Goal: Book appointment/travel/reservation

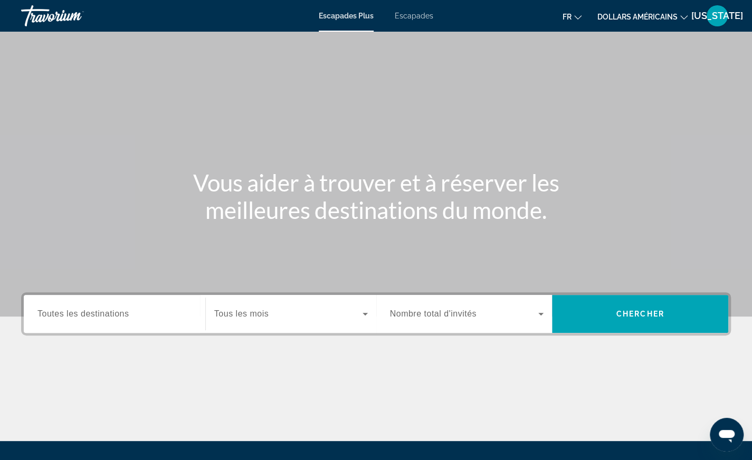
click at [129, 318] on input "Destination Toutes les destinations" at bounding box center [114, 314] width 154 height 13
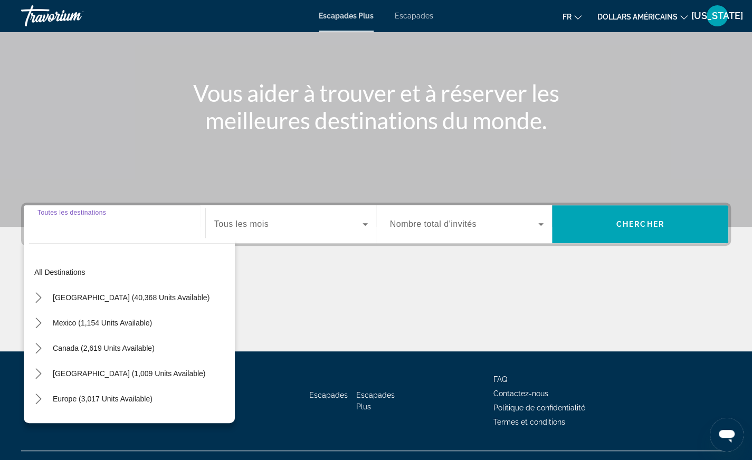
scroll to position [110, 0]
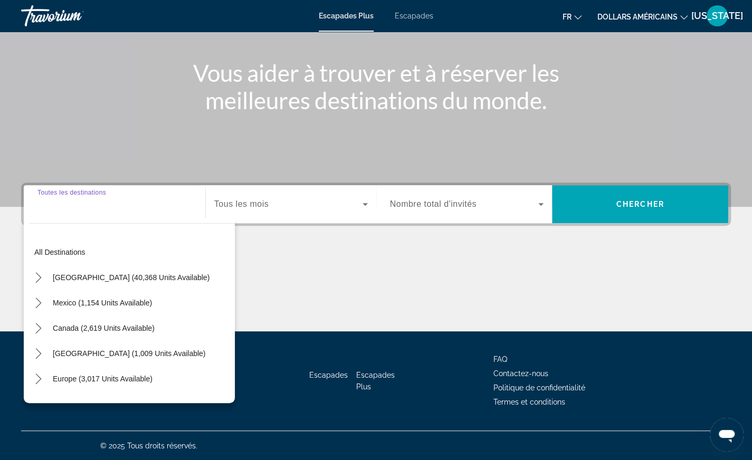
click at [106, 355] on span "[GEOGRAPHIC_DATA] (1,009 units available)" at bounding box center [129, 354] width 153 height 8
type input "**********"
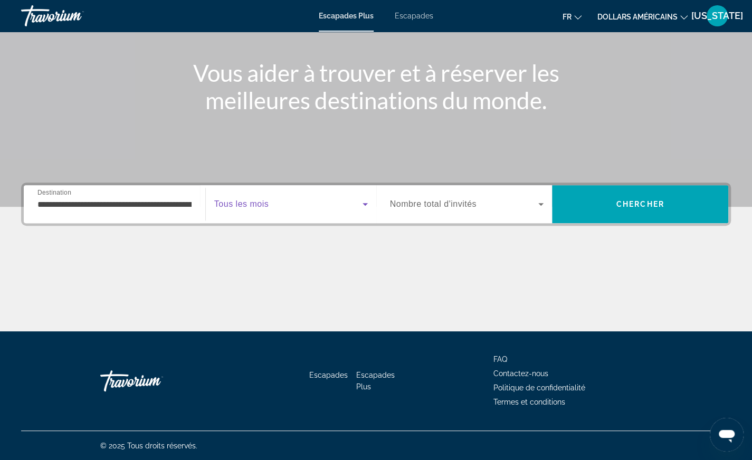
click at [287, 205] on span "Widget de recherche" at bounding box center [288, 204] width 148 height 13
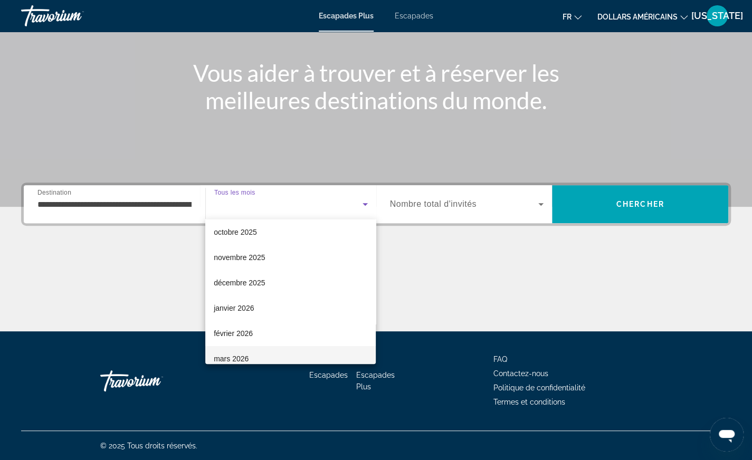
scroll to position [53, 0]
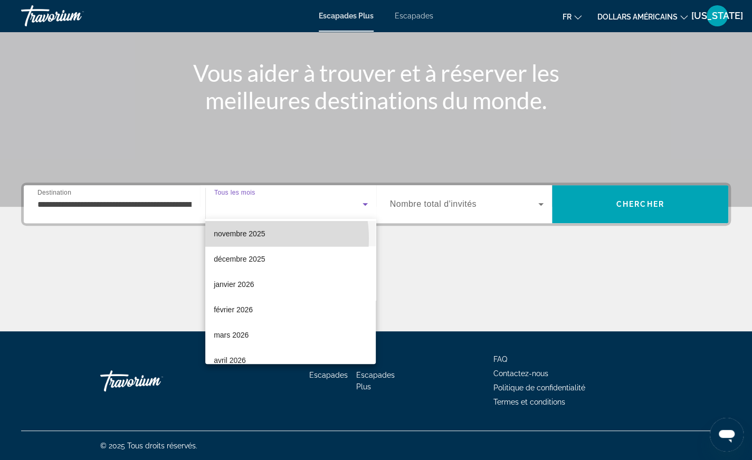
click at [246, 239] on span "novembre 2025" at bounding box center [239, 234] width 51 height 13
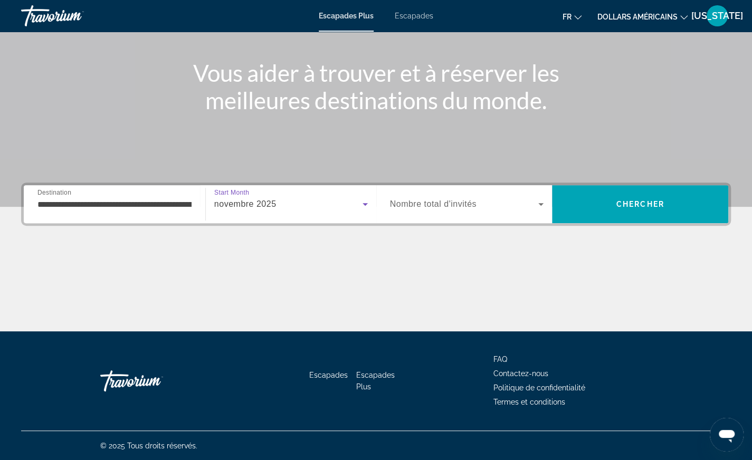
click at [446, 199] on span "Widget de recherche" at bounding box center [464, 204] width 149 height 13
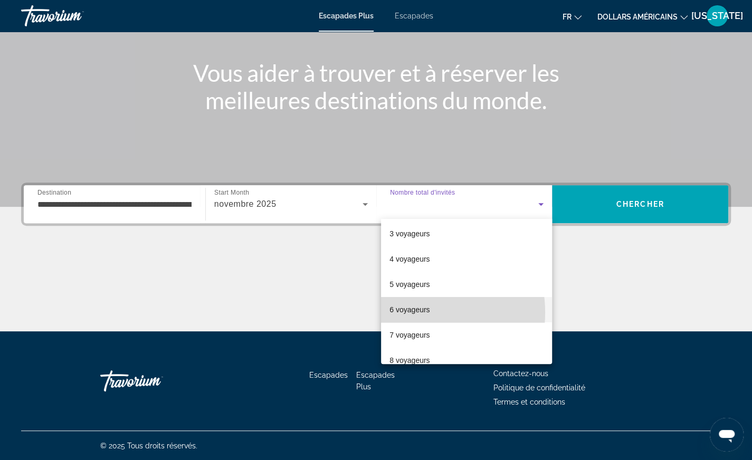
click at [414, 313] on font "6 voyageurs" at bounding box center [410, 310] width 40 height 8
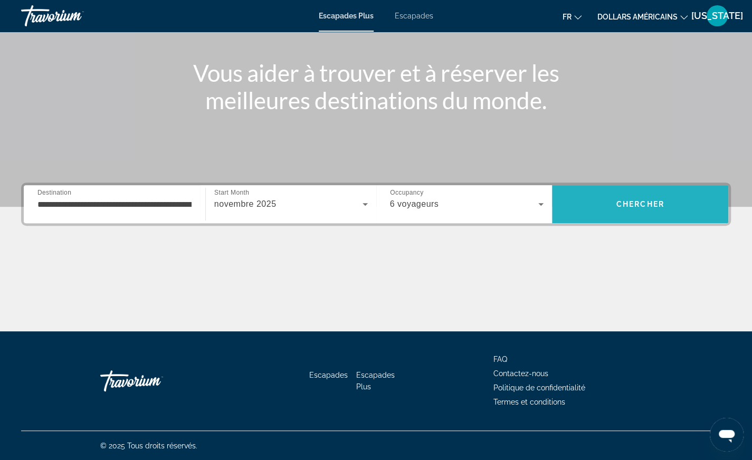
click at [637, 199] on span "Recherche" at bounding box center [640, 204] width 176 height 25
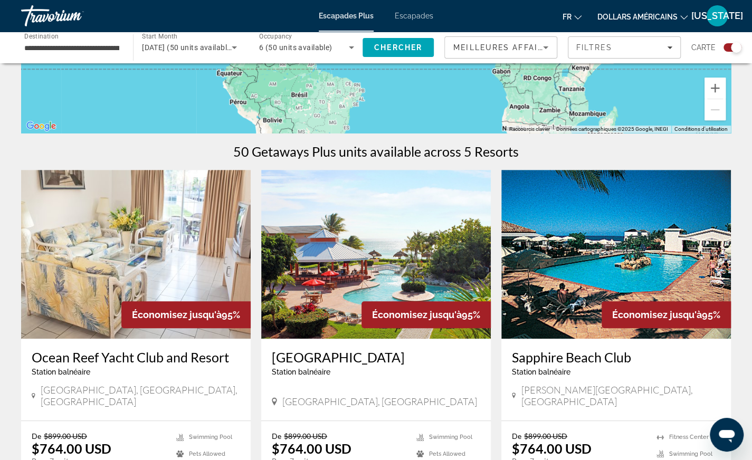
scroll to position [317, 0]
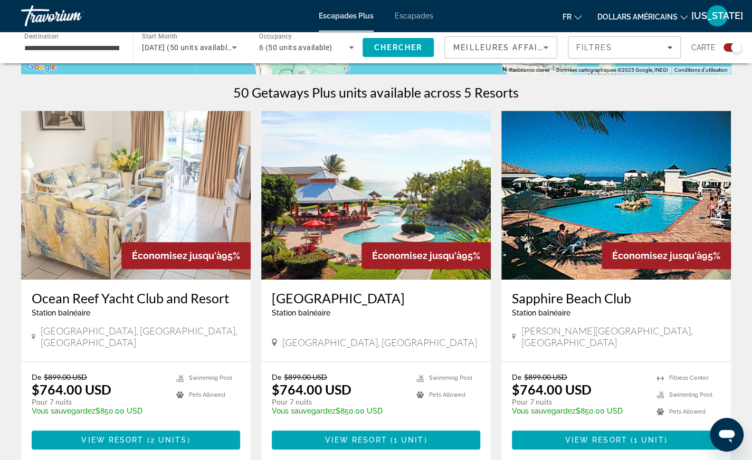
click at [352, 216] on img "Contenu principal" at bounding box center [376, 195] width 230 height 169
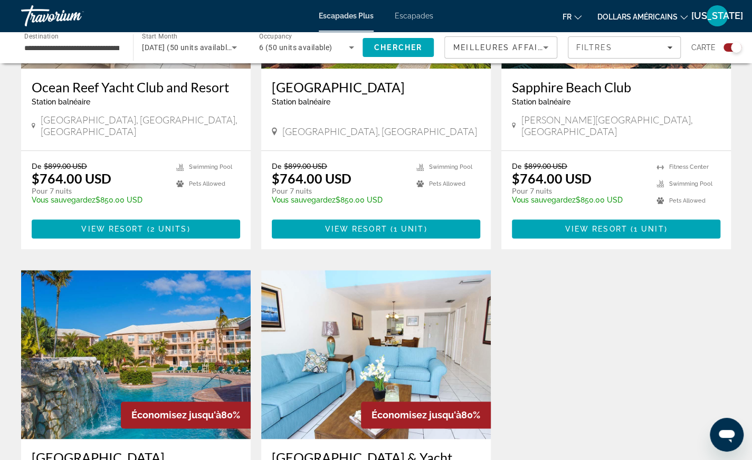
scroll to position [739, 0]
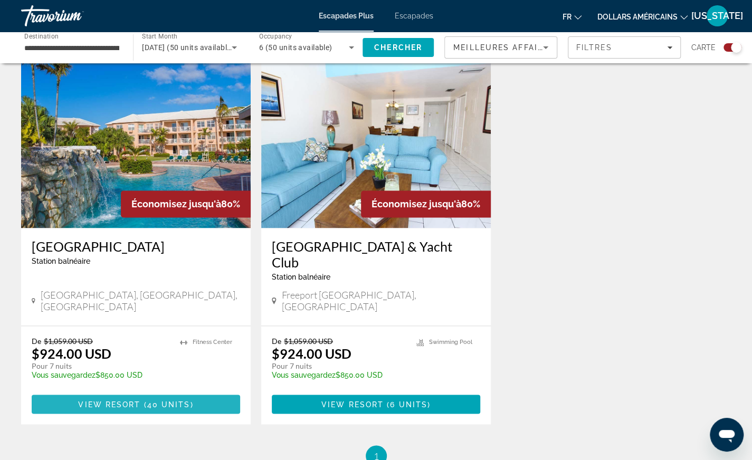
click at [126, 400] on span "View Resort" at bounding box center [109, 404] width 62 height 8
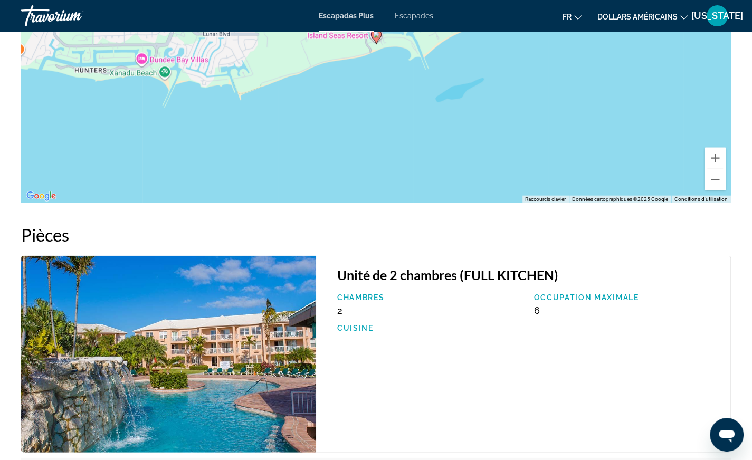
scroll to position [1531, 0]
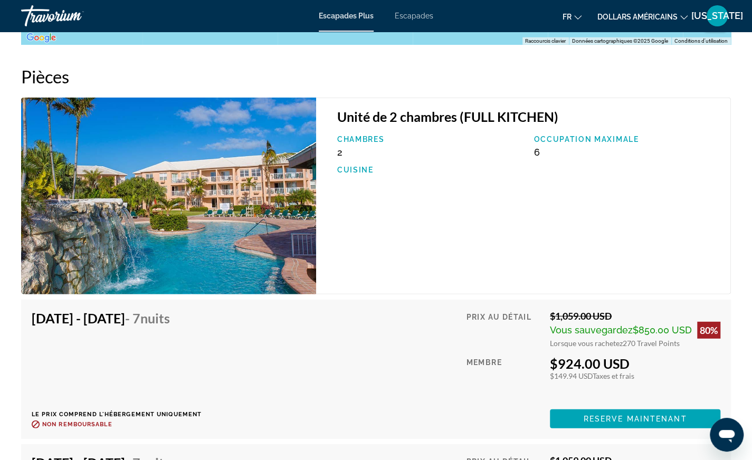
click at [286, 238] on img "Contenu principal" at bounding box center [168, 196] width 295 height 197
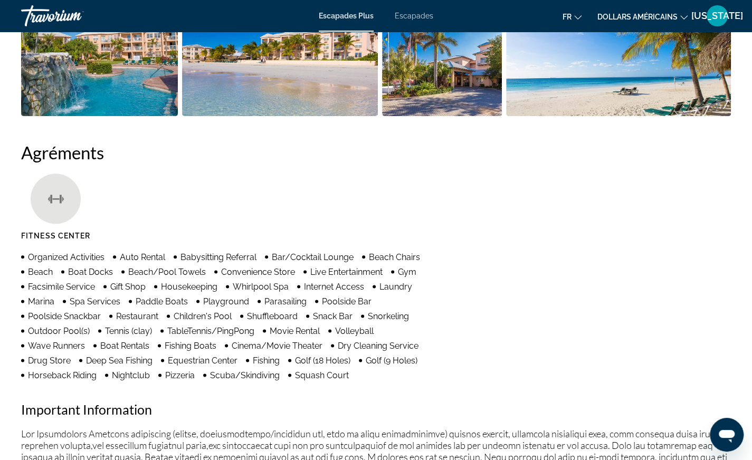
scroll to position [370, 0]
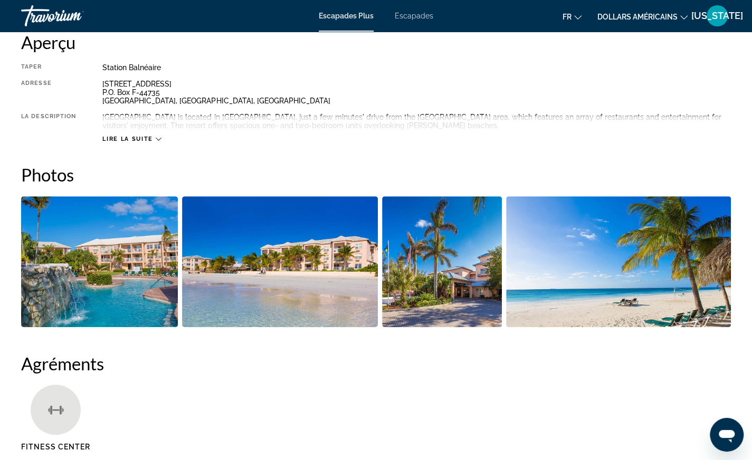
click at [645, 252] on img "Open full-screen image slider" at bounding box center [618, 261] width 225 height 131
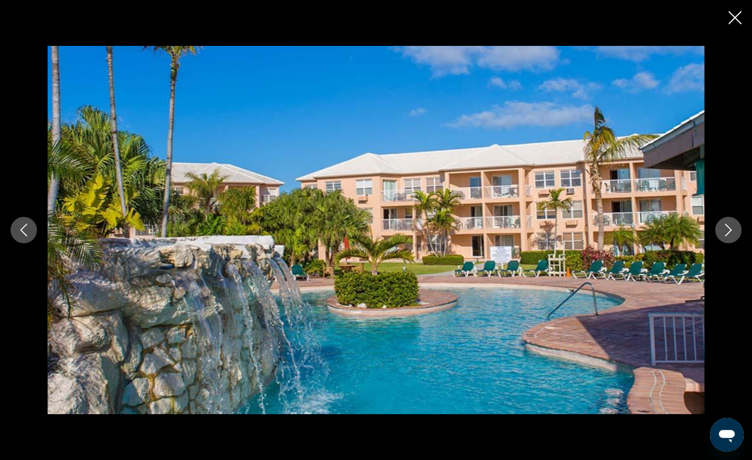
click at [732, 227] on icon "Next image" at bounding box center [728, 230] width 13 height 13
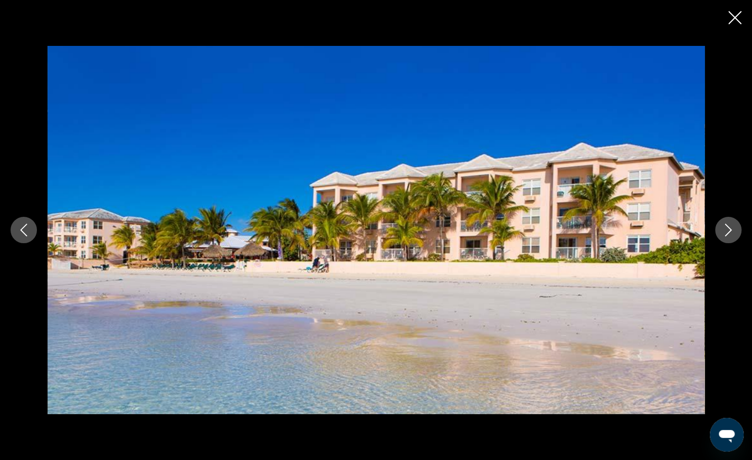
click at [732, 227] on icon "Next image" at bounding box center [728, 230] width 13 height 13
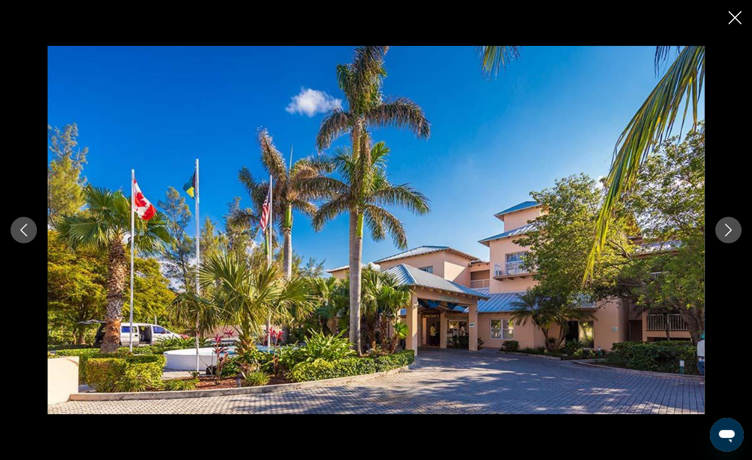
click at [732, 227] on icon "Next image" at bounding box center [728, 230] width 13 height 13
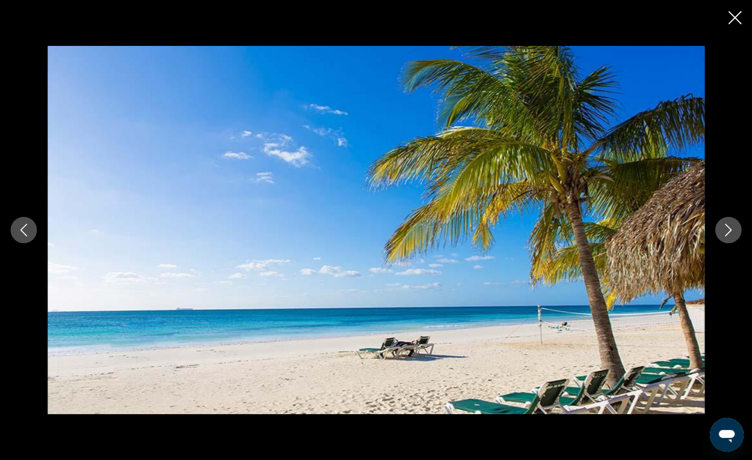
click at [732, 227] on icon "Next image" at bounding box center [728, 230] width 13 height 13
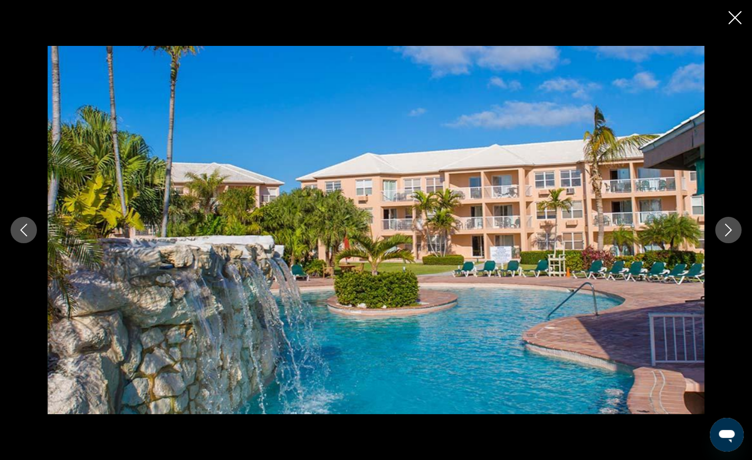
click at [732, 227] on icon "Next image" at bounding box center [728, 230] width 13 height 13
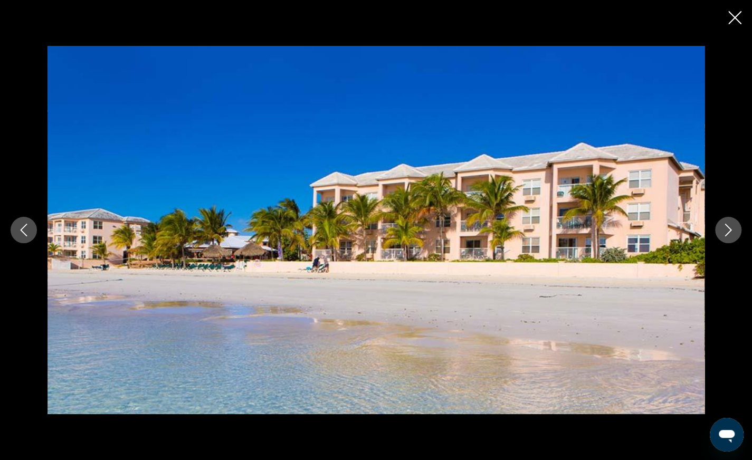
click at [732, 227] on icon "Next image" at bounding box center [728, 230] width 13 height 13
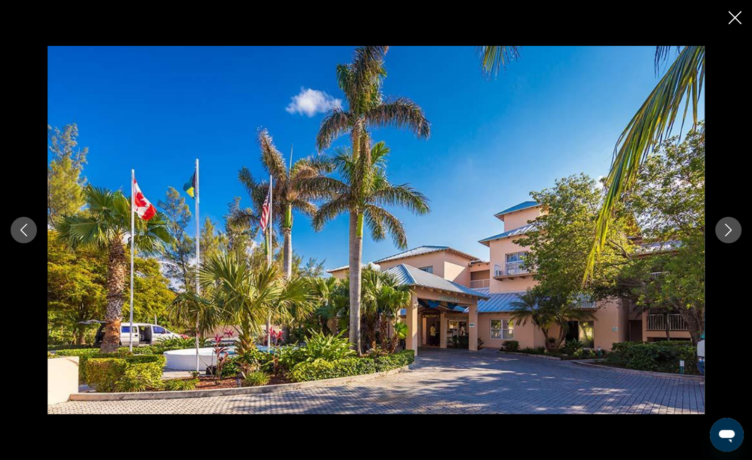
click at [732, 227] on icon "Next image" at bounding box center [728, 230] width 13 height 13
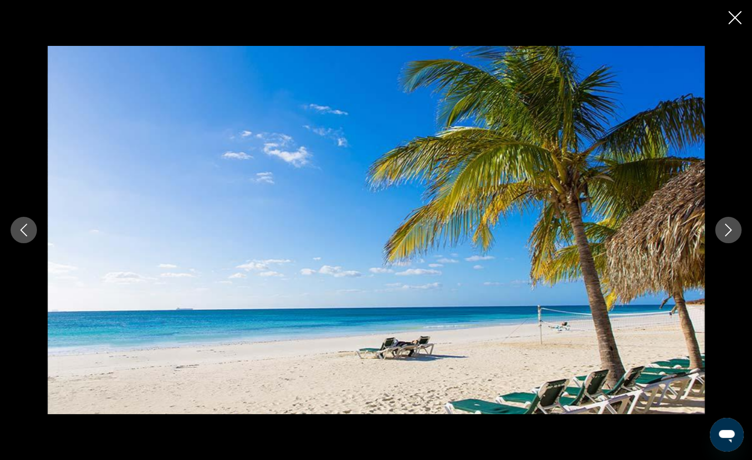
click at [732, 227] on icon "Next image" at bounding box center [728, 230] width 13 height 13
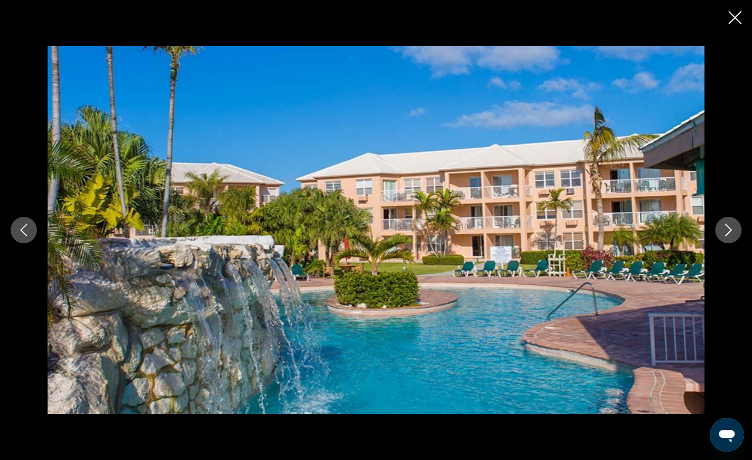
click at [732, 227] on icon "Next image" at bounding box center [728, 230] width 13 height 13
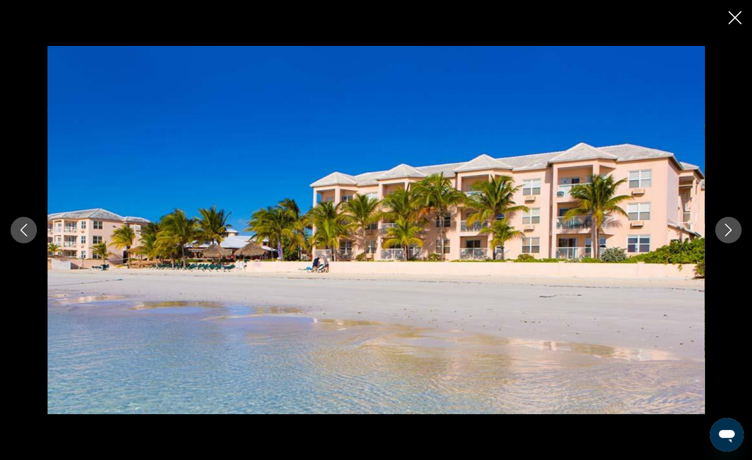
click at [732, 227] on icon "Next image" at bounding box center [728, 230] width 13 height 13
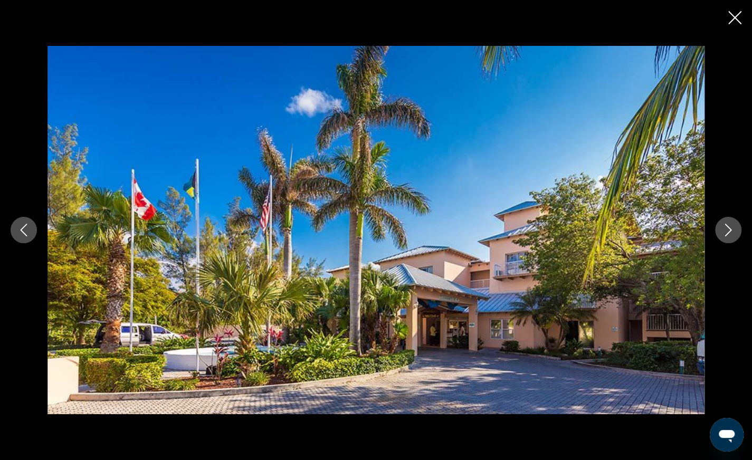
click at [732, 227] on icon "Next image" at bounding box center [728, 230] width 13 height 13
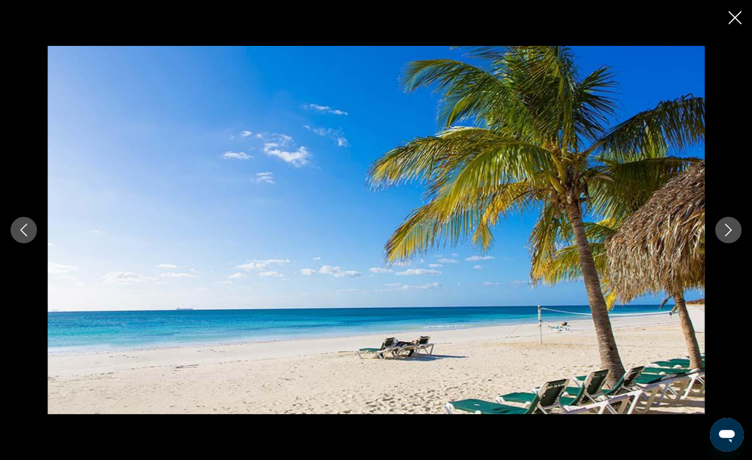
click at [732, 227] on icon "Next image" at bounding box center [728, 230] width 13 height 13
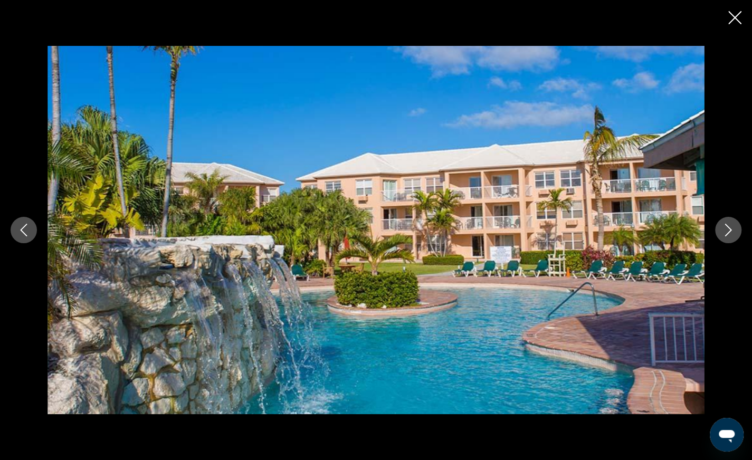
click at [732, 227] on icon "Next image" at bounding box center [728, 230] width 13 height 13
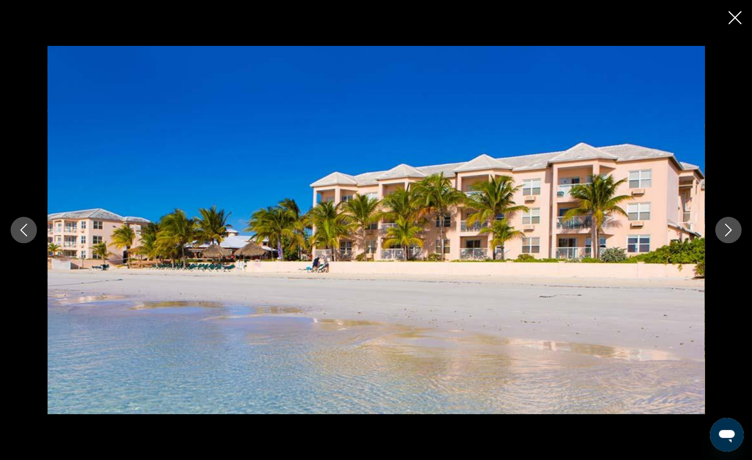
click at [732, 227] on icon "Next image" at bounding box center [728, 230] width 13 height 13
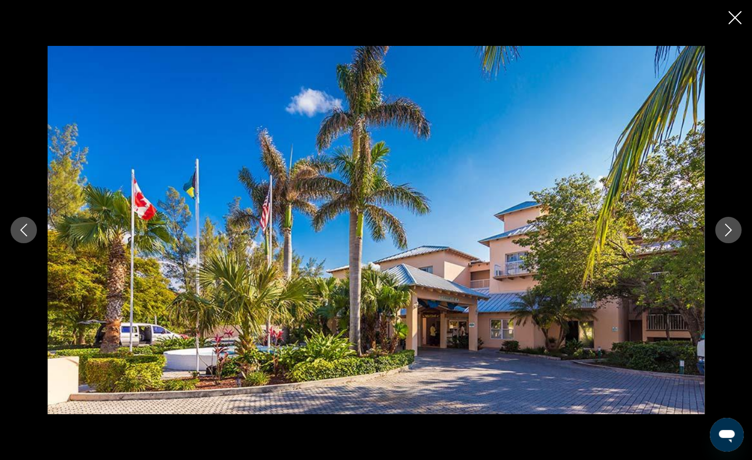
click at [732, 227] on icon "Next image" at bounding box center [728, 230] width 13 height 13
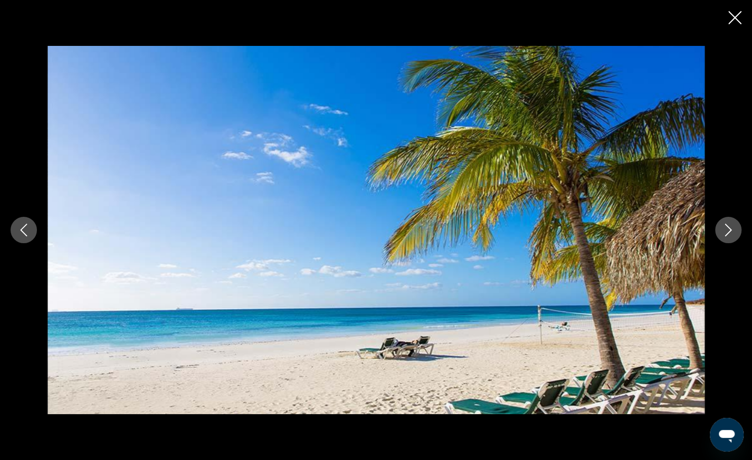
click at [731, 17] on icon "Close slideshow" at bounding box center [735, 17] width 13 height 13
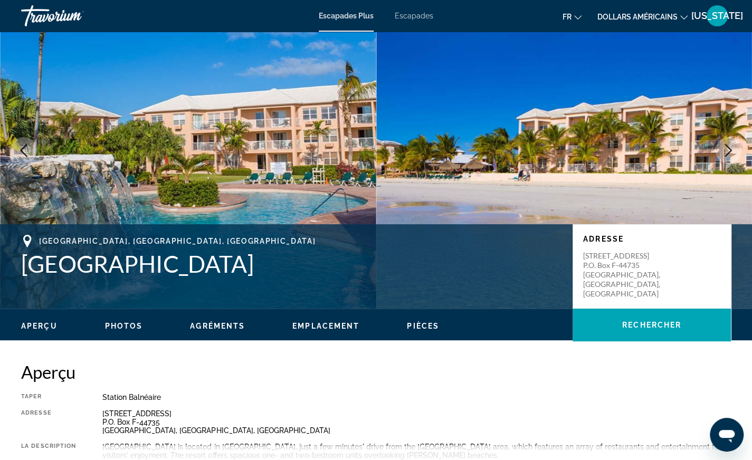
scroll to position [0, 0]
